Goal: Task Accomplishment & Management: Manage account settings

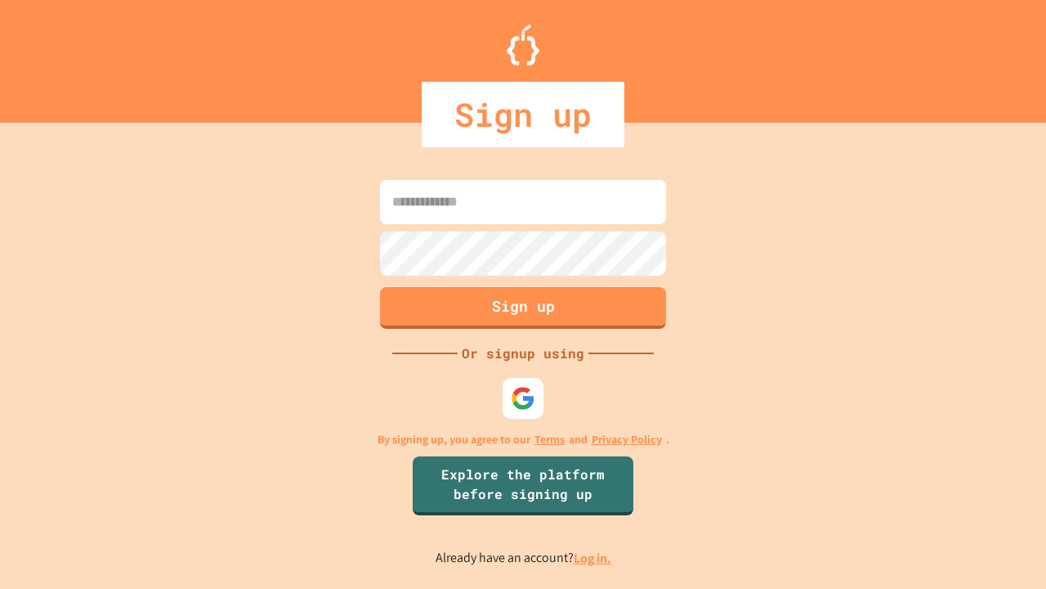
click at [593, 557] on link "Log in." at bounding box center [593, 557] width 38 height 17
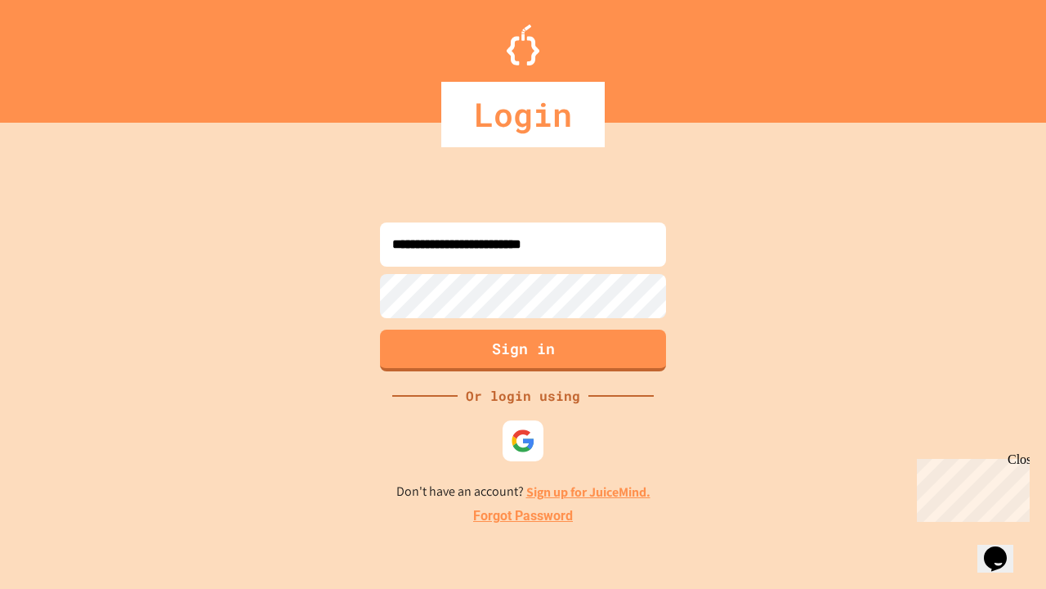
type input "**********"
